Goal: Information Seeking & Learning: Check status

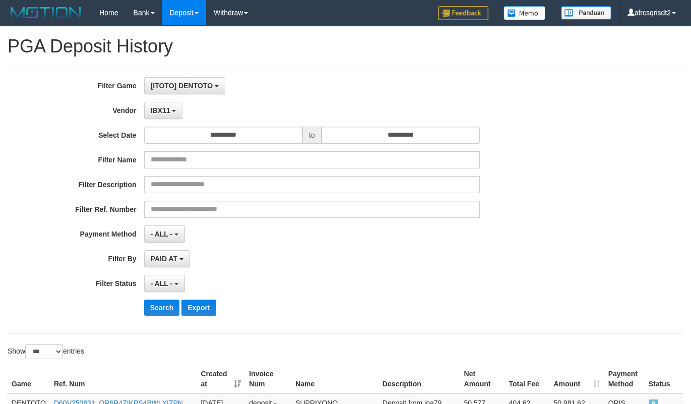
select select "**********"
select select "***"
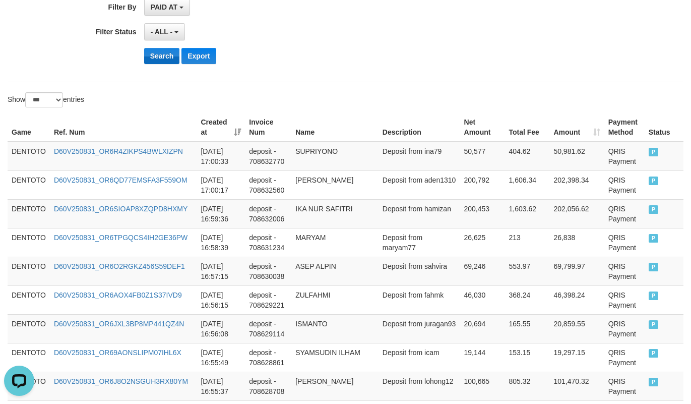
scroll to position [9, 0]
click at [150, 62] on button "Search" at bounding box center [162, 56] width 36 height 16
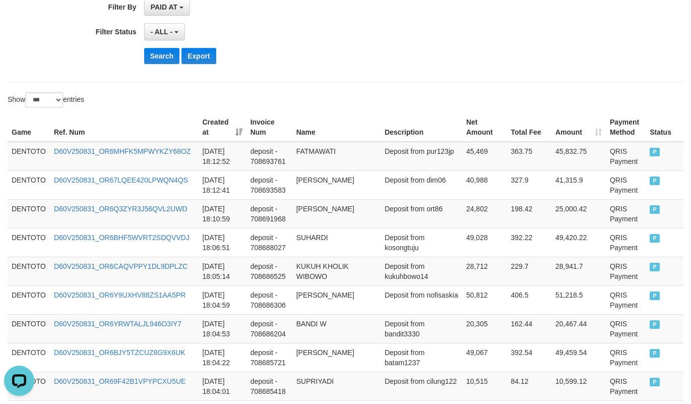
click at [347, 59] on div "Search Export" at bounding box center [360, 56] width 432 height 16
click at [14, 157] on td "DENTOTO" at bounding box center [29, 156] width 42 height 29
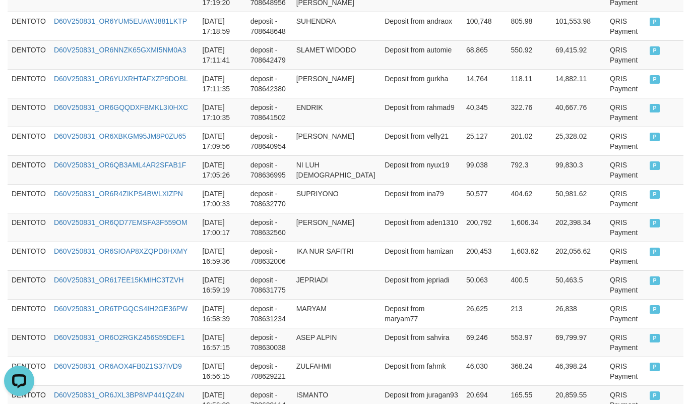
scroll to position [1763, 0]
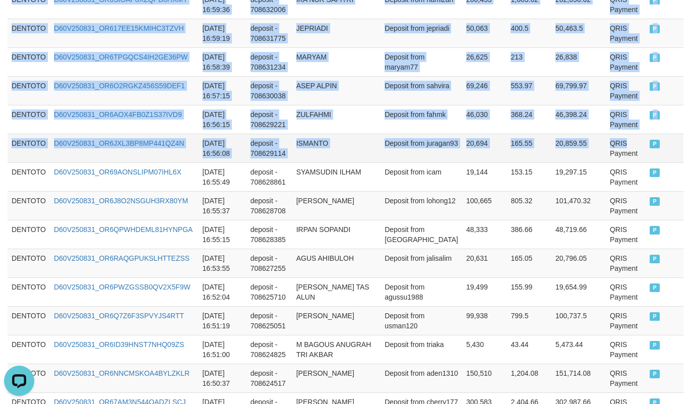
click at [633, 146] on td "QRIS Payment" at bounding box center [626, 148] width 40 height 29
click at [658, 148] on td "P" at bounding box center [665, 148] width 38 height 29
copy tbody "DENTOTO D60V250831_OR6MHFK5MPWYKZY68OZ 2025-08-31 18:12:52 deposit - 708693761 …"
click at [316, 105] on td "ASEP ALPIN" at bounding box center [336, 90] width 88 height 29
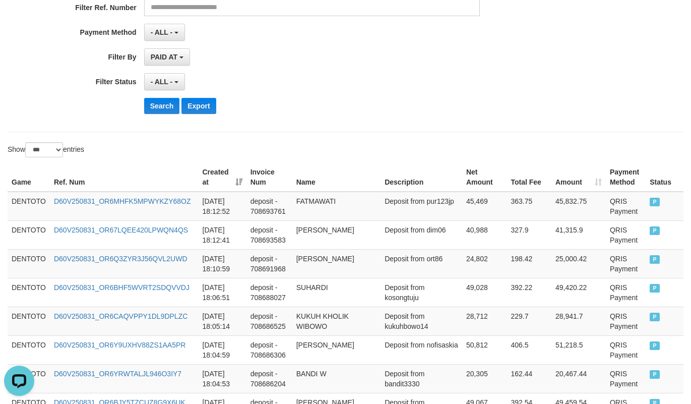
scroll to position [251, 0]
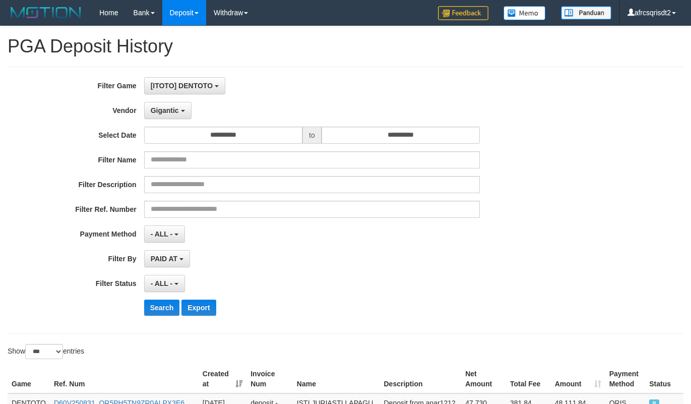
select select "**********"
select select "***"
click at [170, 299] on button "Search" at bounding box center [162, 307] width 36 height 16
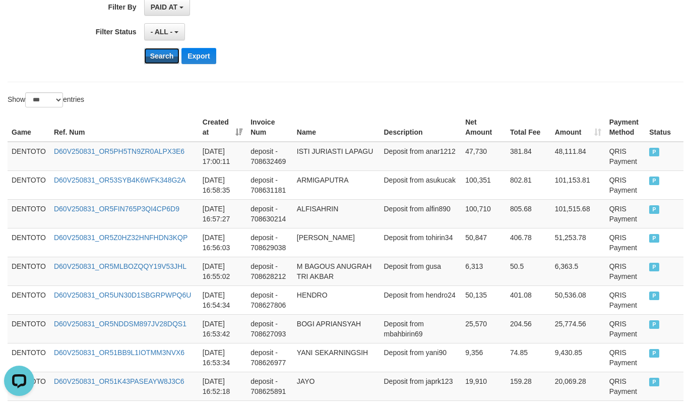
scroll to position [9, 0]
click at [401, 50] on div "Search Export" at bounding box center [360, 56] width 432 height 16
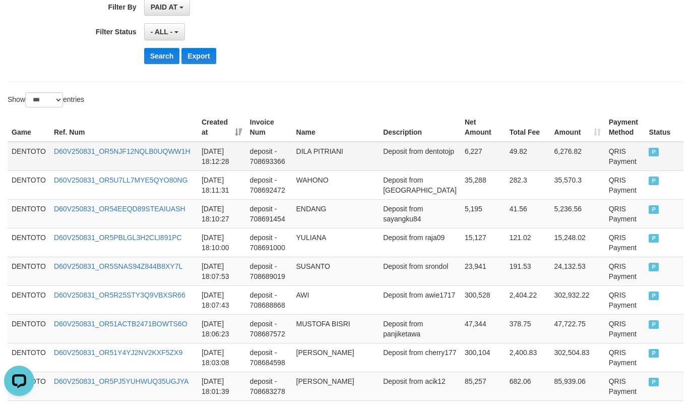
click at [30, 154] on td "DENTOTO" at bounding box center [29, 156] width 42 height 29
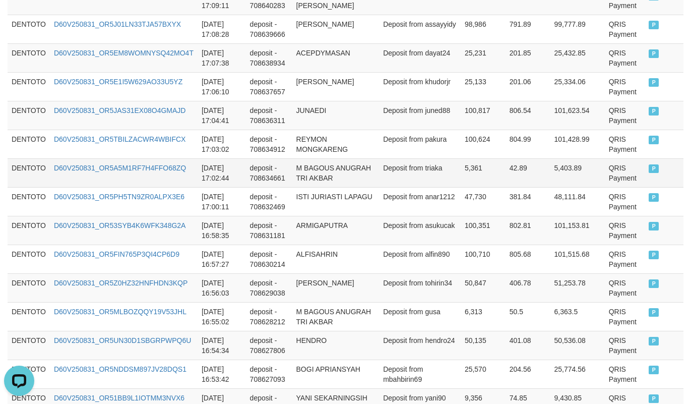
scroll to position [2268, 0]
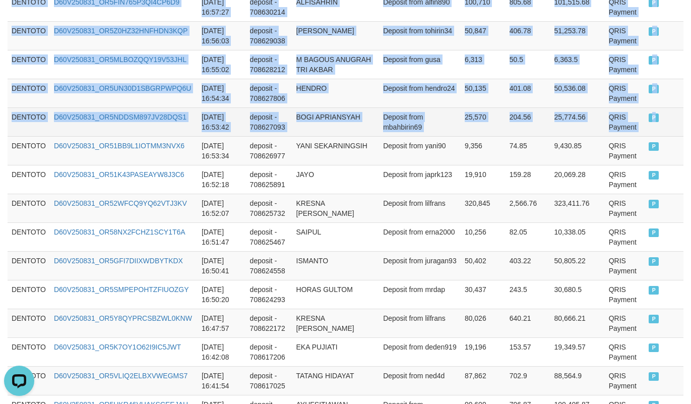
click at [650, 136] on td "P" at bounding box center [664, 121] width 39 height 29
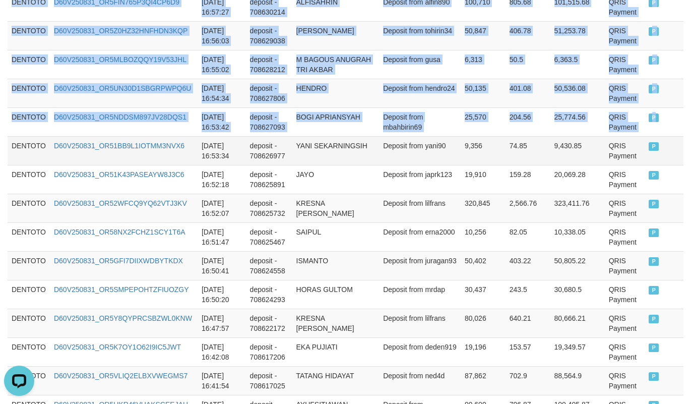
copy tbody "DENTOTO D60V250831_OR5NJF12NQLB0UQWW1H 2025-08-31 18:12:28 deposit - 708693366 …"
click at [348, 157] on td "YANI SEKARNINGSIH" at bounding box center [335, 150] width 87 height 29
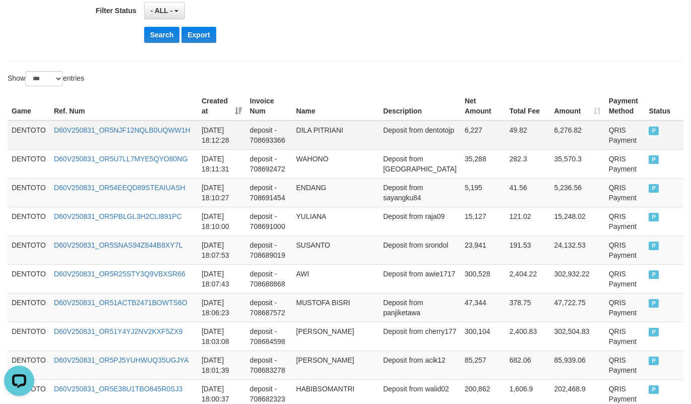
scroll to position [251, 0]
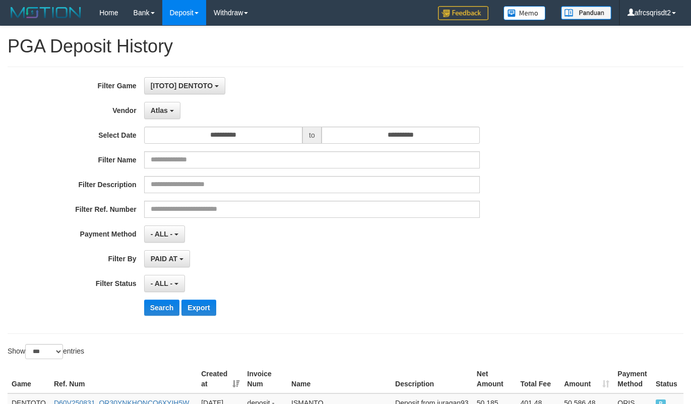
select select "**********"
select select "***"
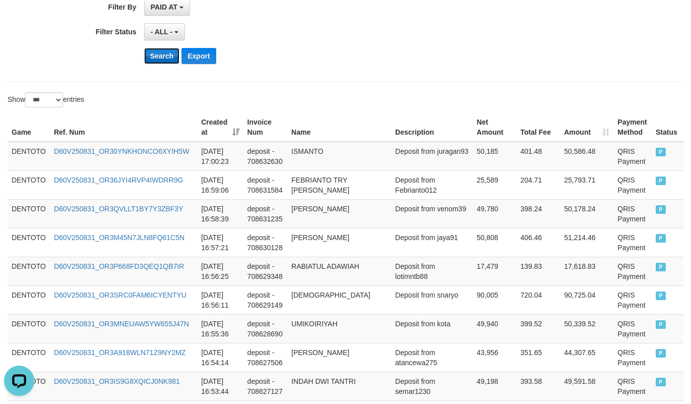
scroll to position [9, 0]
click at [159, 62] on button "Search" at bounding box center [162, 56] width 36 height 16
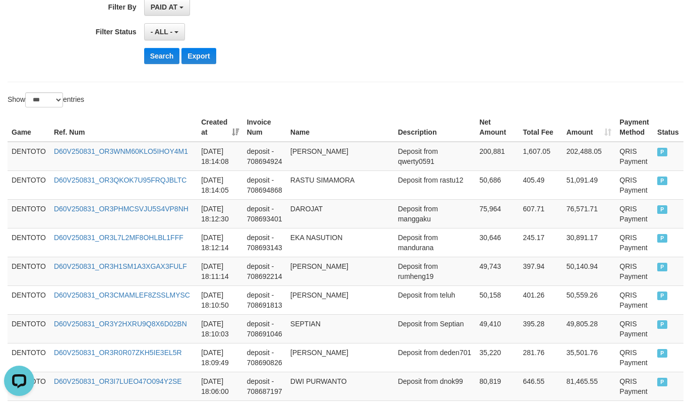
click at [407, 36] on div "- ALL - SELECT ALL - ALL - SELECT STATUS PENDING/UNPAID PAID CANCELED EXPIRED" at bounding box center [312, 31] width 336 height 17
click at [41, 154] on td "DENTOTO" at bounding box center [29, 156] width 42 height 29
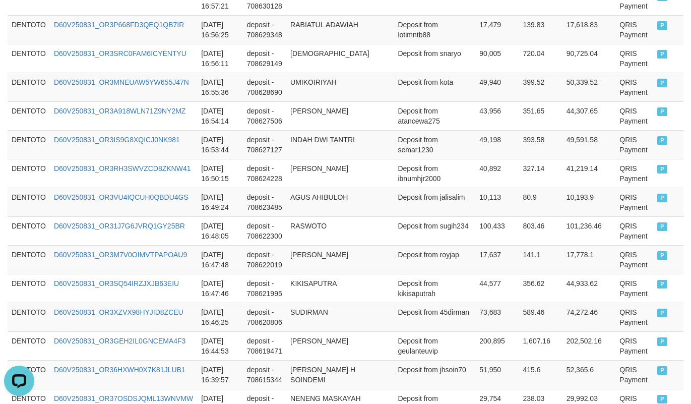
scroll to position [2268, 0]
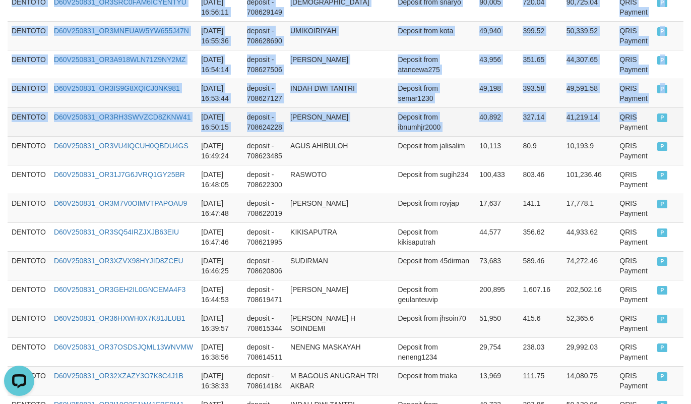
click at [640, 125] on td "QRIS Payment" at bounding box center [634, 121] width 38 height 29
click at [653, 136] on td "P" at bounding box center [668, 121] width 30 height 29
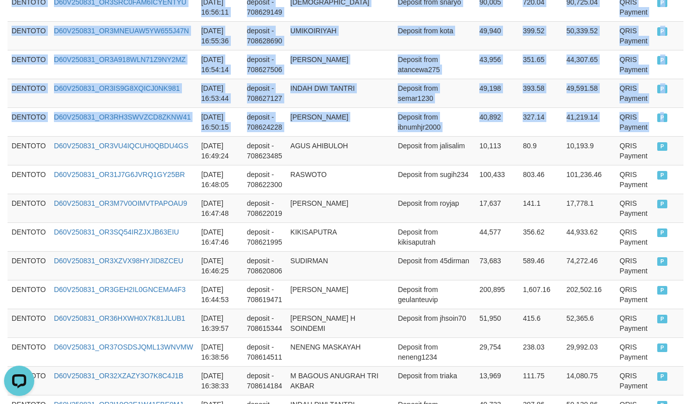
copy tbody "DENTOTO D60V250831_OR3WNM60KLO5IHOY4M1 2025-08-31 18:14:08 deposit - 708694924 …"
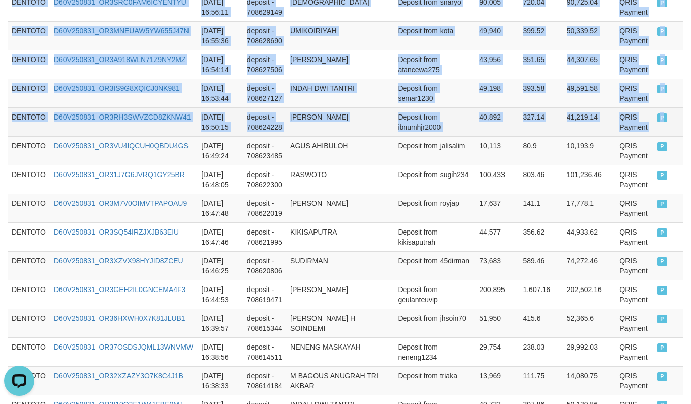
click at [485, 128] on td "40,892" at bounding box center [496, 121] width 43 height 29
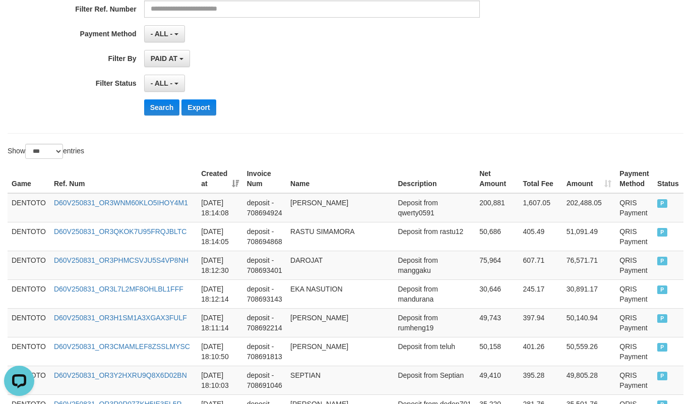
scroll to position [251, 0]
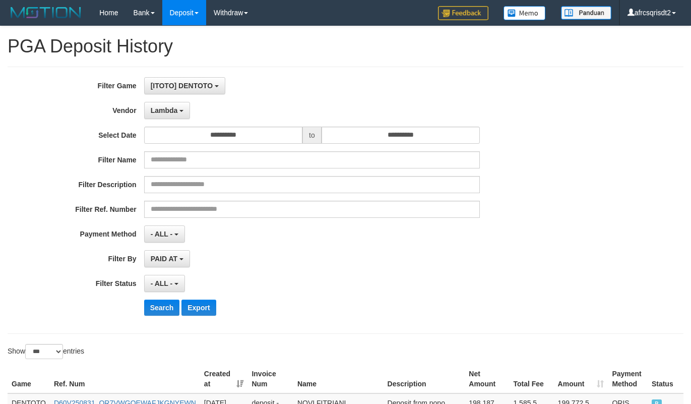
select select "**********"
select select "***"
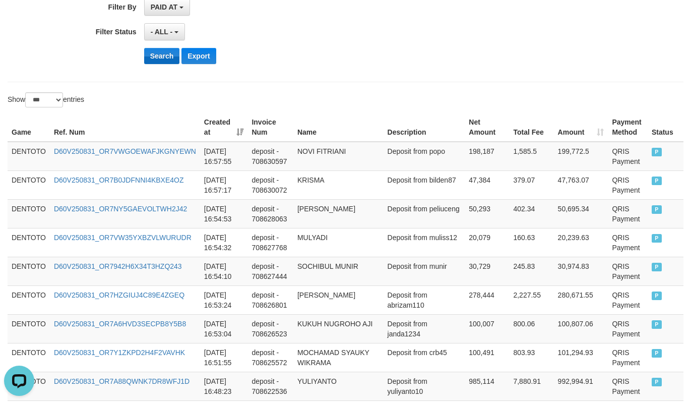
scroll to position [9, 0]
click at [161, 62] on button "Search" at bounding box center [162, 56] width 36 height 16
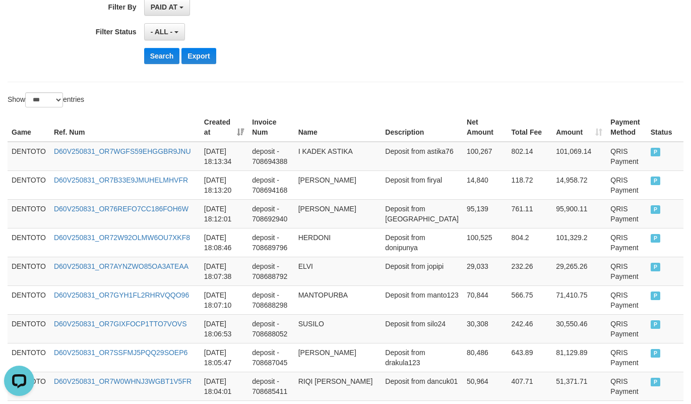
click at [419, 53] on div "Search Export" at bounding box center [360, 56] width 432 height 16
click at [34, 156] on td "DENTOTO" at bounding box center [29, 156] width 42 height 29
click at [33, 157] on td "DENTOTO" at bounding box center [29, 156] width 42 height 29
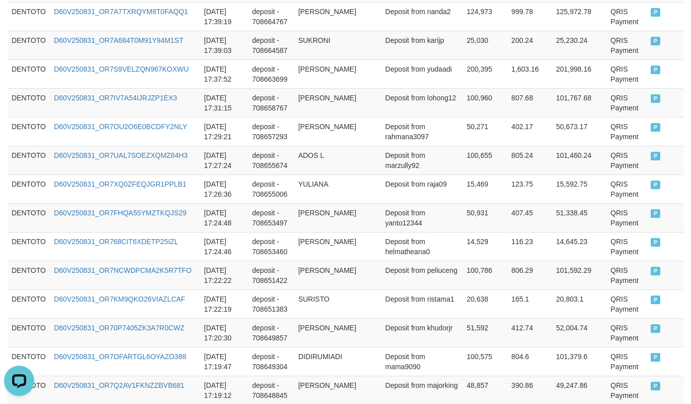
scroll to position [1763, 0]
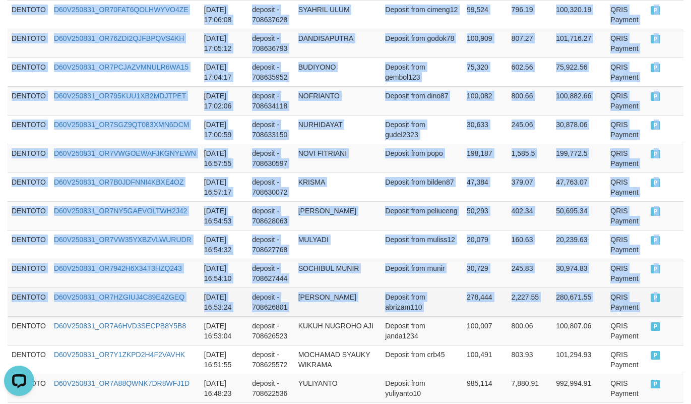
click at [647, 297] on td "P" at bounding box center [665, 301] width 37 height 29
copy tbody "DENTOTO D60V250831_OR7WGFS59EHGGBR9JNU 2025-08-31 18:13:34 deposit - 708694388 …"
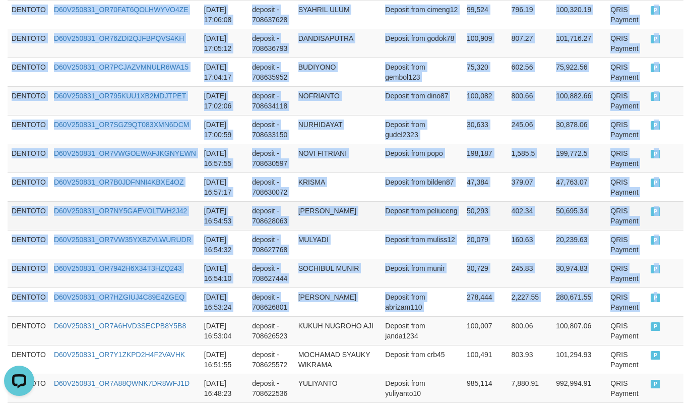
click at [463, 218] on td "50,293" at bounding box center [485, 215] width 45 height 29
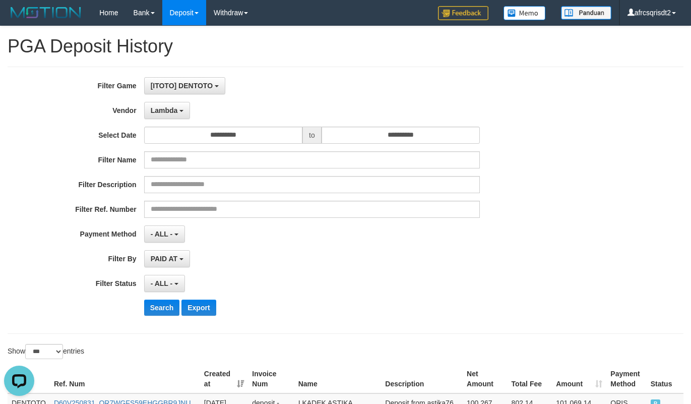
scroll to position [251, 0]
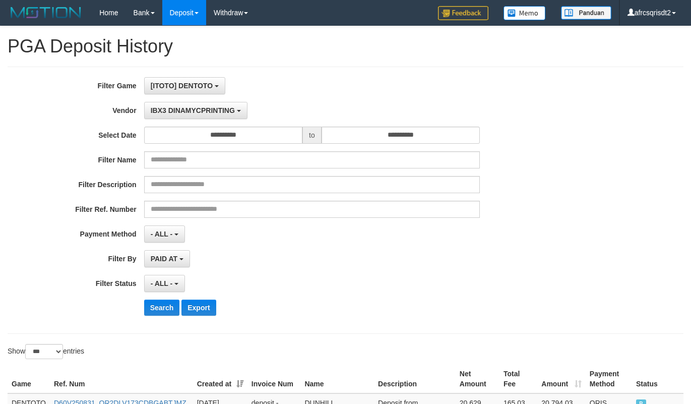
select select "**********"
select select "***"
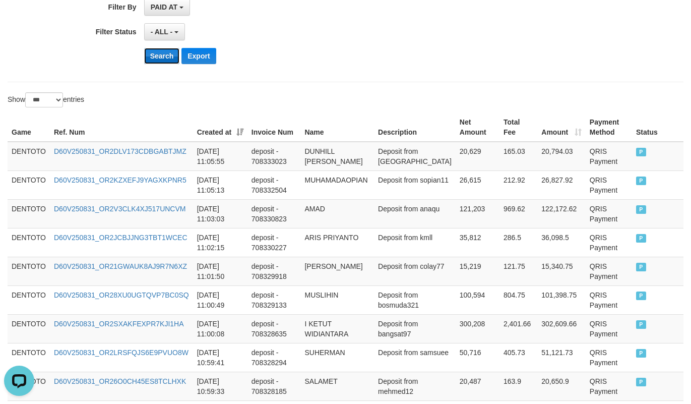
scroll to position [9, 0]
click at [145, 64] on button "Search" at bounding box center [162, 56] width 36 height 16
